Goal: Information Seeking & Learning: Find specific fact

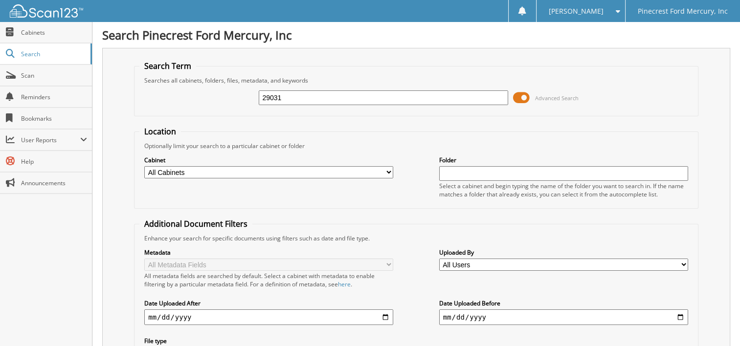
type input "29031"
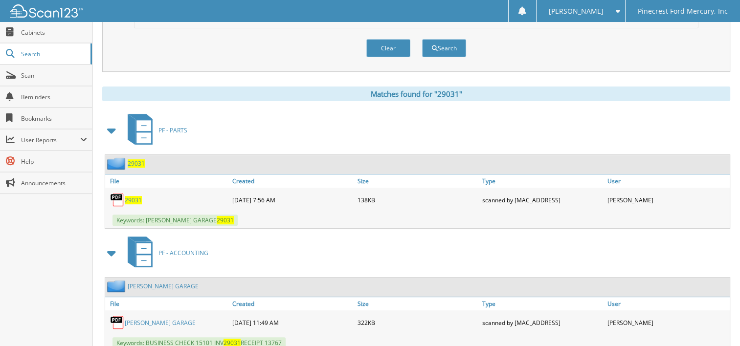
scroll to position [440, 0]
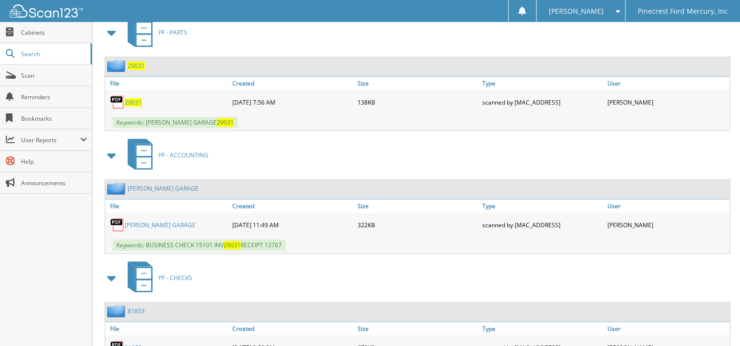
click at [153, 221] on link "NETTLES GARAGE" at bounding box center [160, 225] width 71 height 8
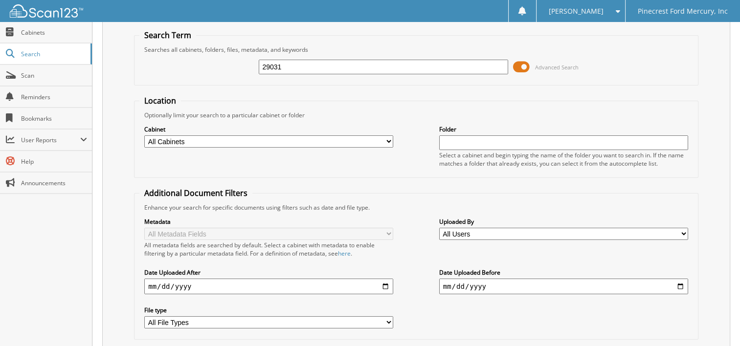
scroll to position [0, 0]
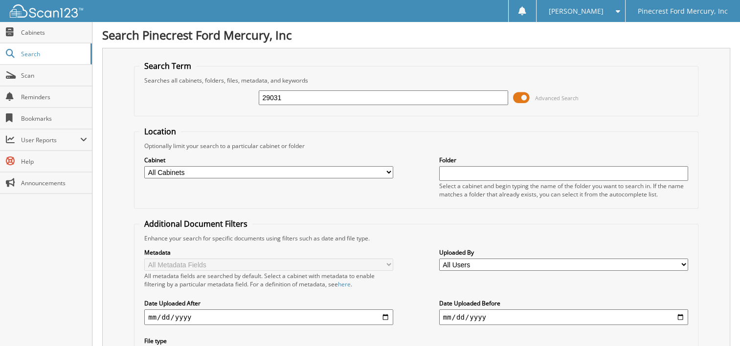
drag, startPoint x: 303, startPoint y: 96, endPoint x: 252, endPoint y: 106, distance: 51.8
click at [252, 106] on div "29031 Advanced Search" at bounding box center [415, 98] width 553 height 26
type input "dimas"
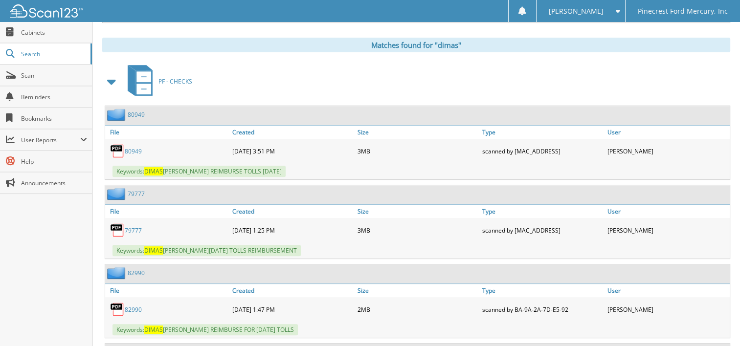
click at [132, 147] on link "80949" at bounding box center [133, 151] width 17 height 8
click at [130, 306] on link "82990" at bounding box center [133, 310] width 17 height 8
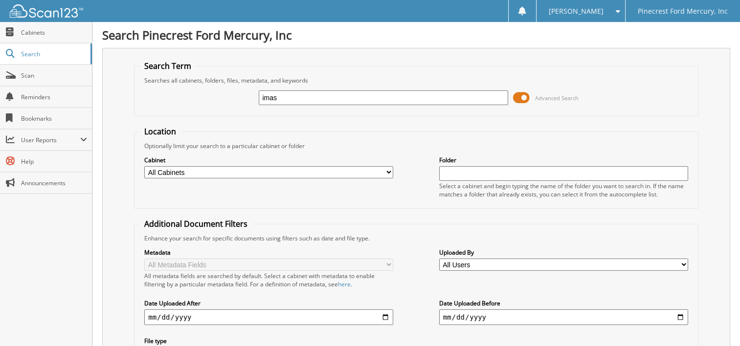
type input "imas"
drag, startPoint x: 292, startPoint y: 98, endPoint x: 217, endPoint y: 105, distance: 75.6
click at [217, 105] on div "imas Advanced Search" at bounding box center [415, 98] width 553 height 26
type input "dimas"
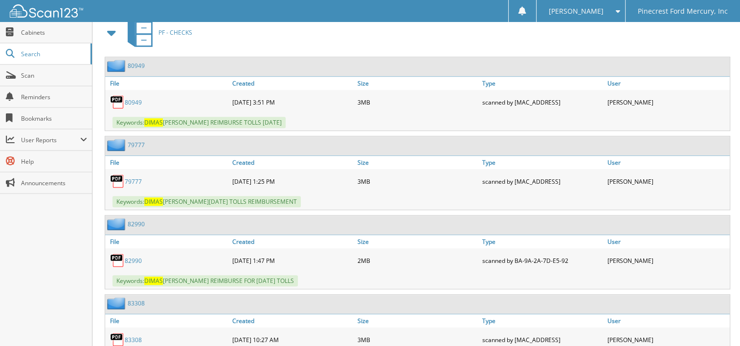
scroll to position [489, 0]
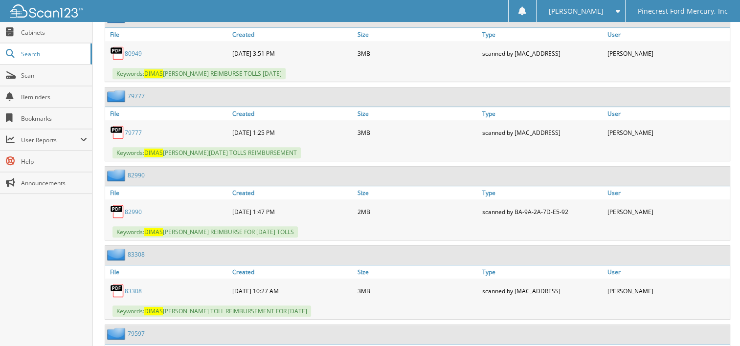
click at [133, 208] on link "82990" at bounding box center [133, 212] width 17 height 8
